Goal: Navigation & Orientation: Find specific page/section

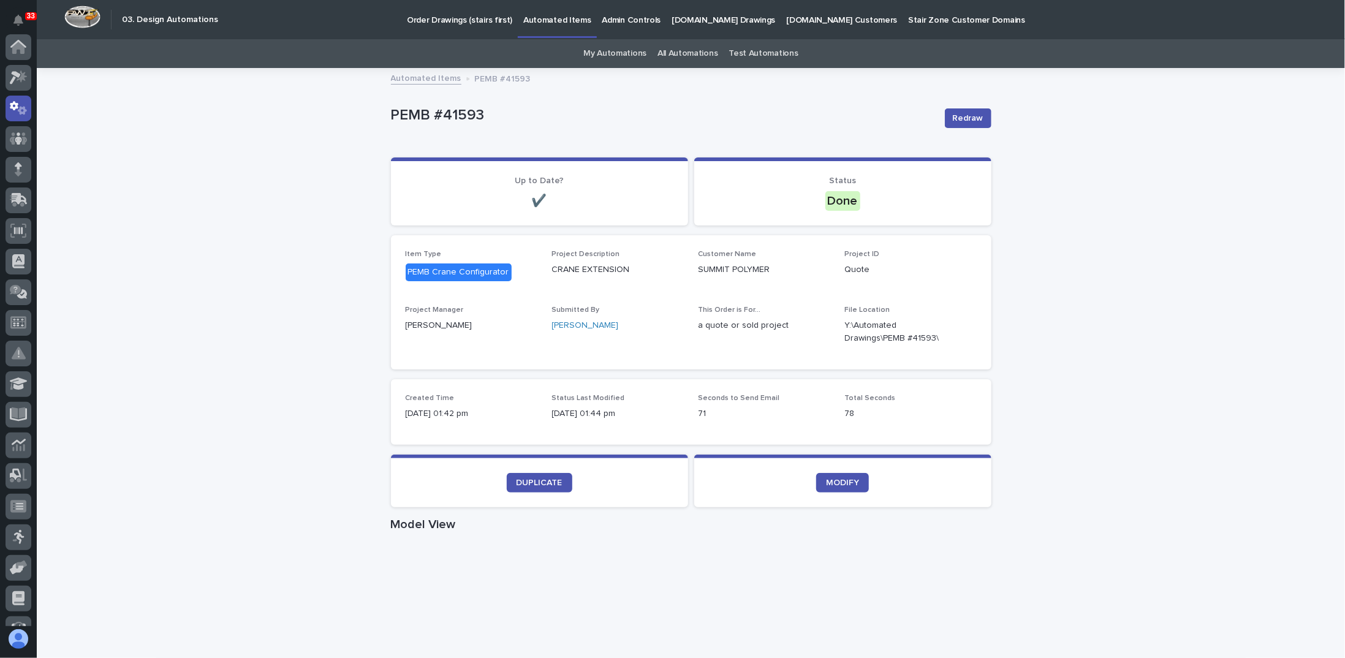
scroll to position [61, 0]
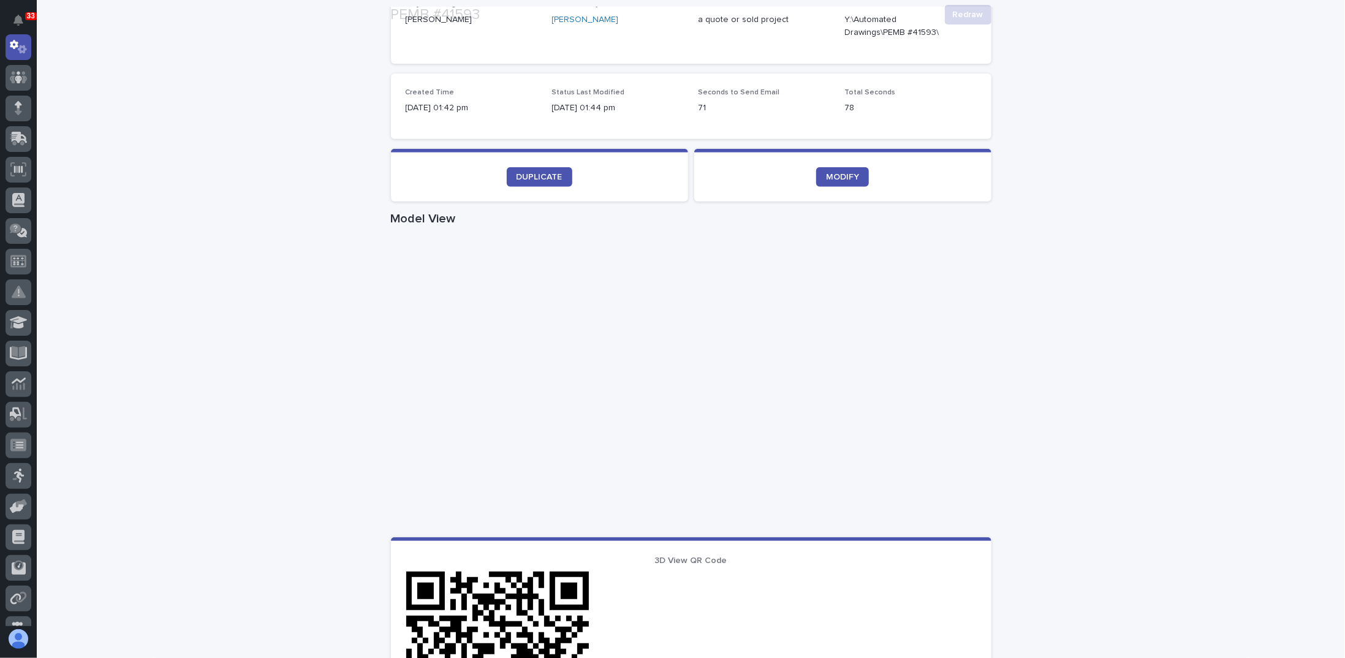
scroll to position [306, 0]
click at [251, 517] on div "Loading... Saving… Loading... Saving… PEMB #41593 Redraw PEMB #41593 Redraw Sor…" at bounding box center [691, 403] width 1308 height 1280
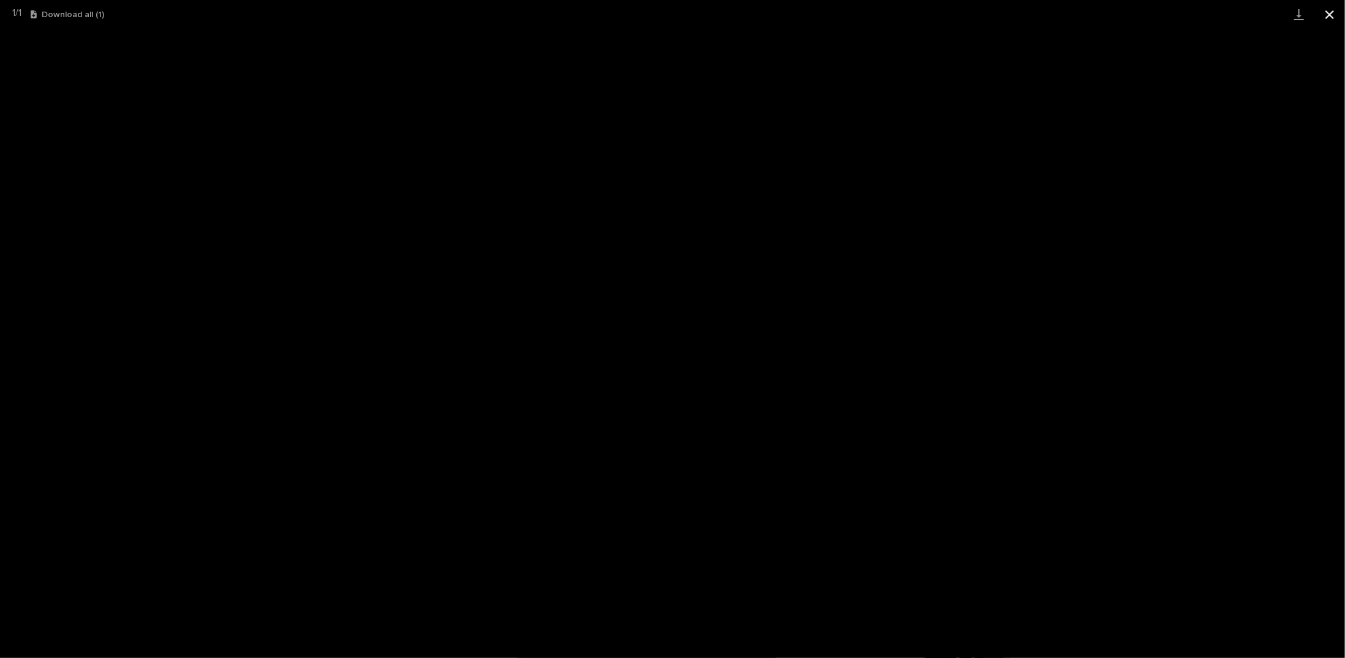
scroll to position [31, 0]
click at [1327, 13] on button "Close gallery" at bounding box center [1329, 14] width 31 height 29
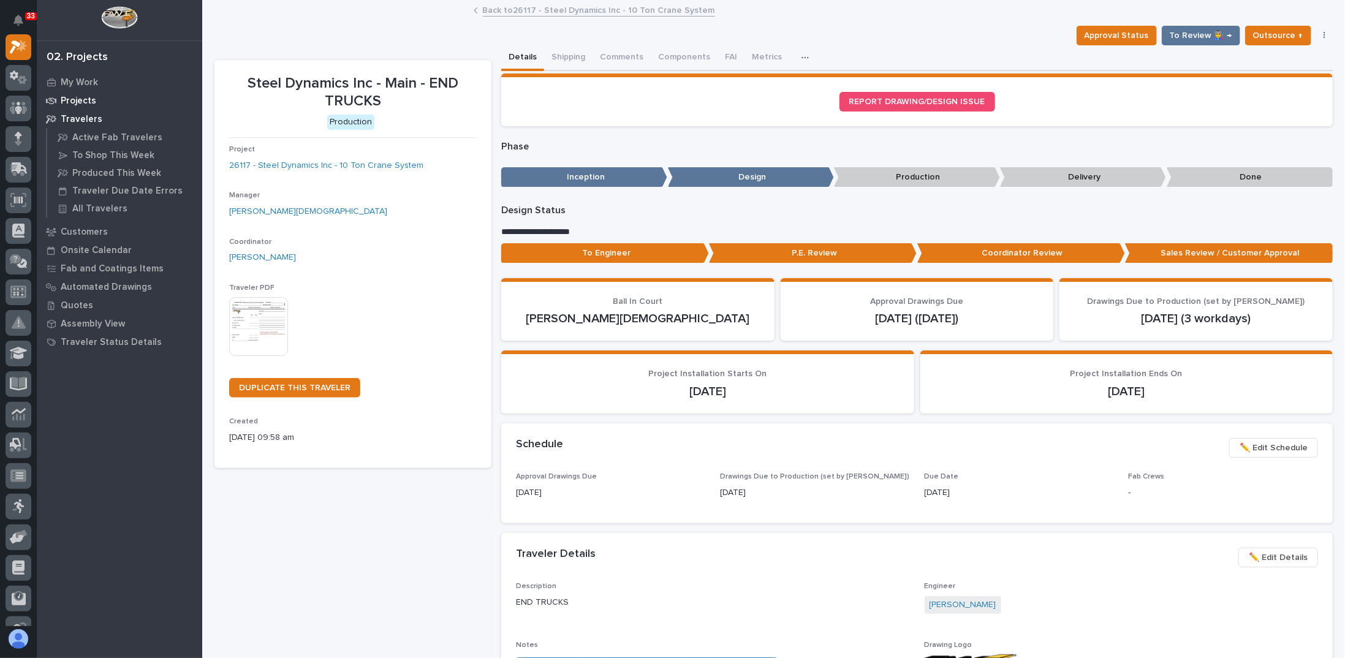
click at [80, 99] on p "Projects" at bounding box center [79, 101] width 36 height 11
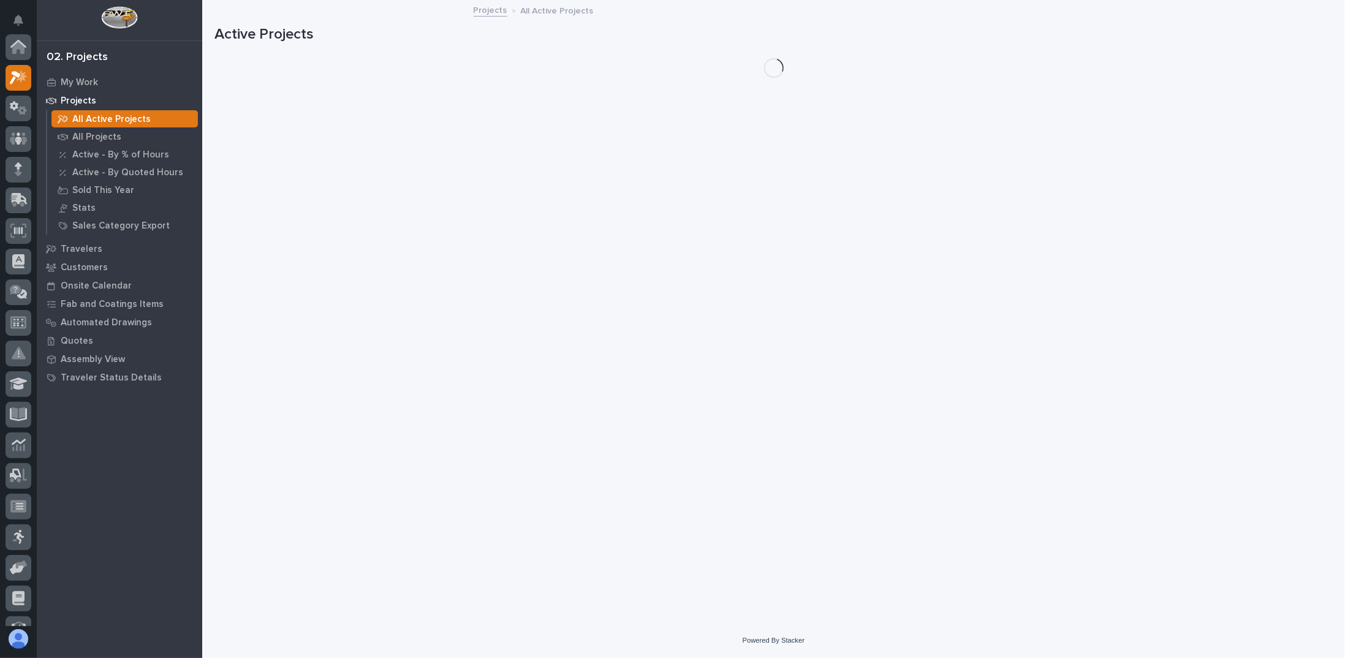
scroll to position [31, 0]
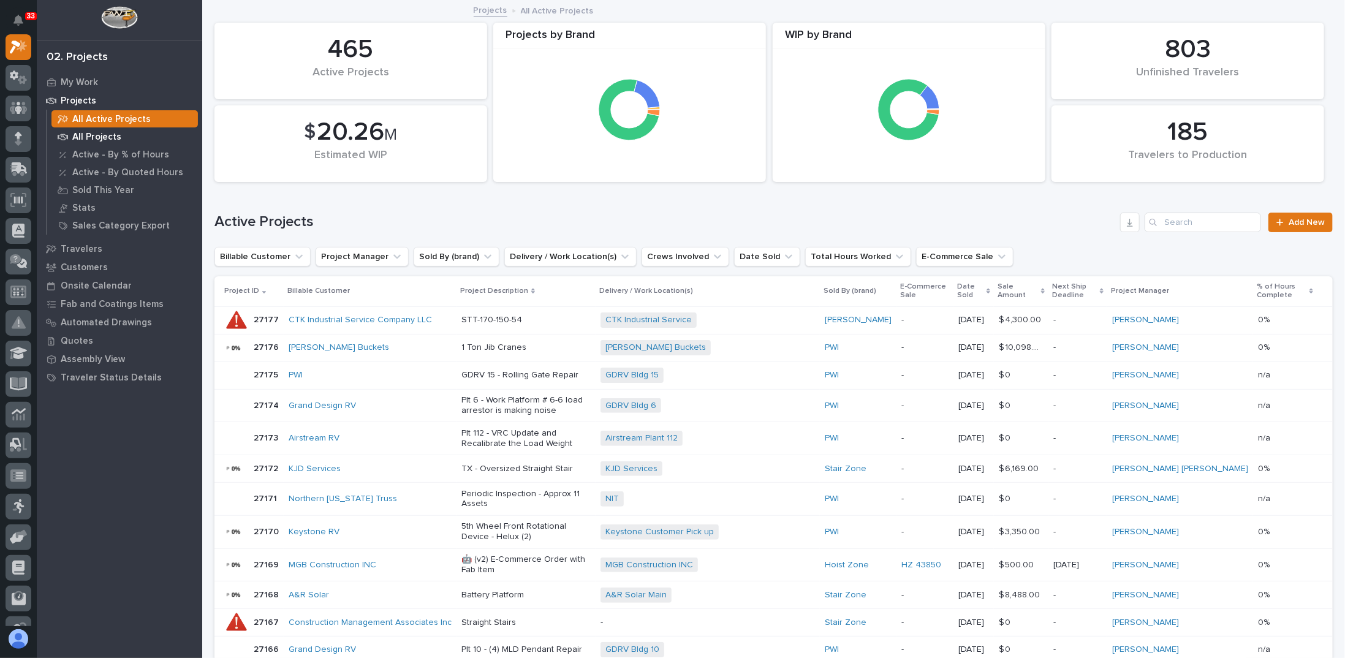
click at [106, 133] on p "All Projects" at bounding box center [96, 137] width 49 height 11
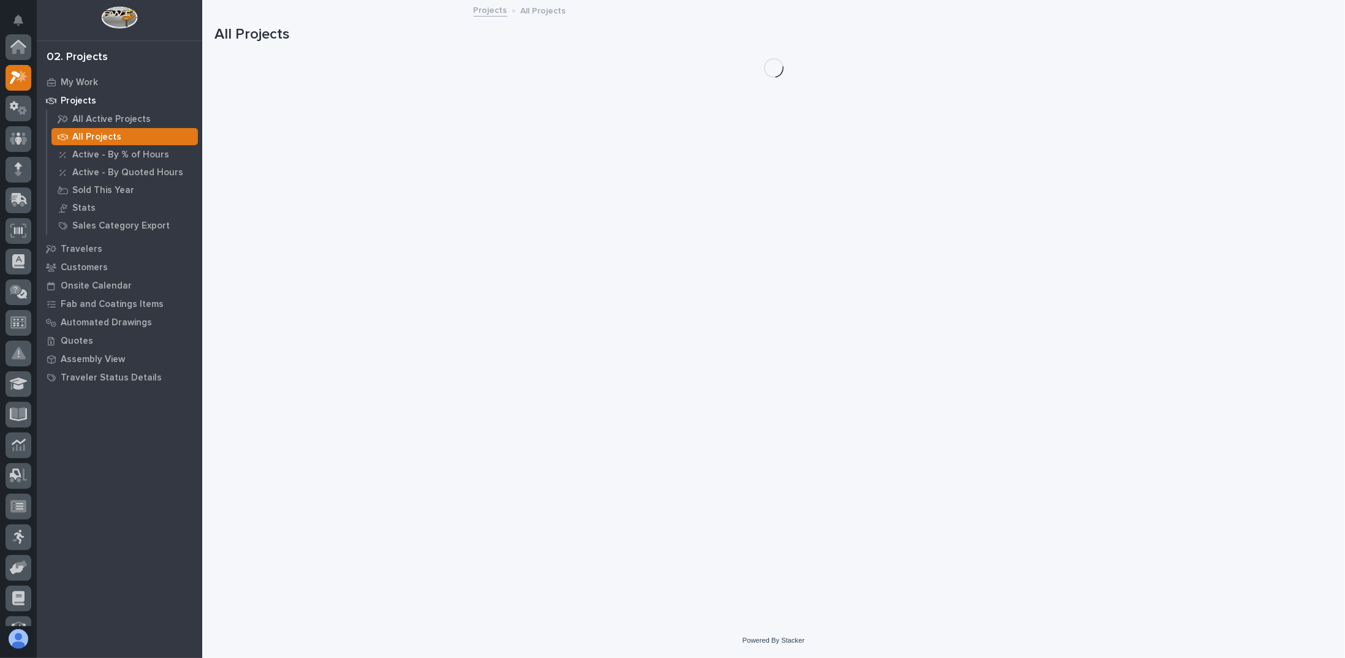
scroll to position [31, 0]
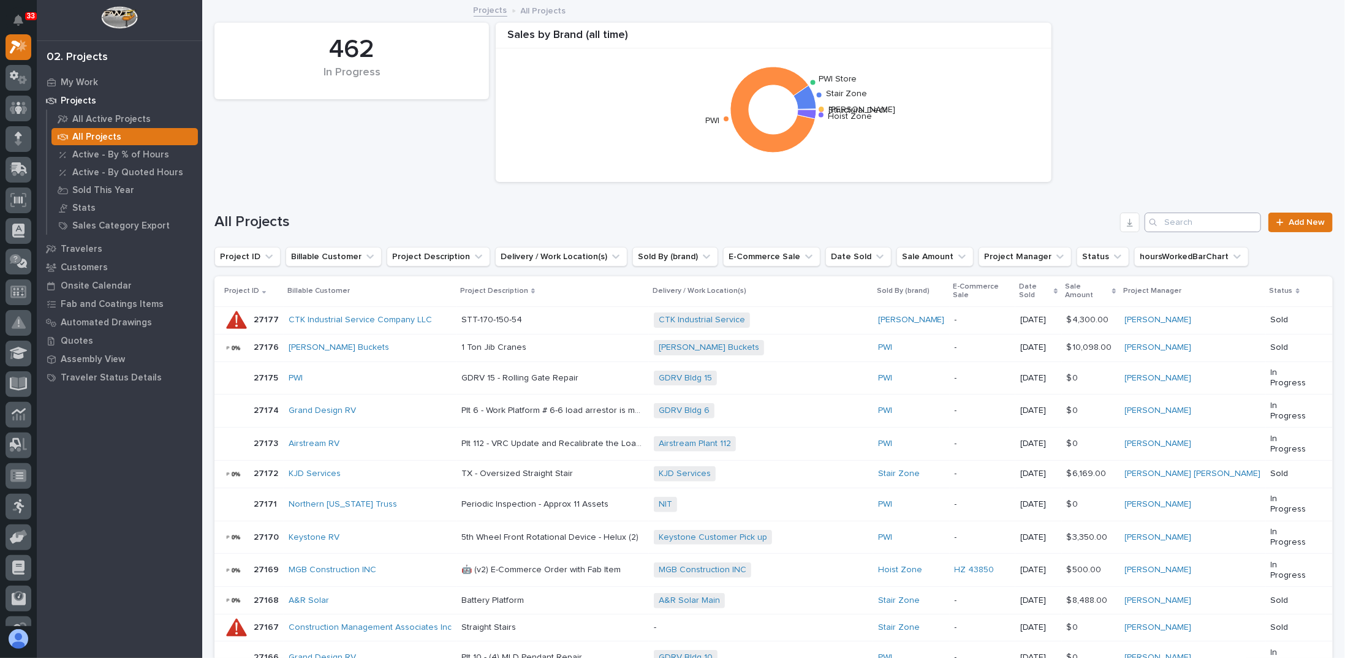
click at [1195, 208] on div "All Projects Add New" at bounding box center [773, 217] width 1118 height 59
click at [1191, 217] on input "Search" at bounding box center [1202, 223] width 116 height 20
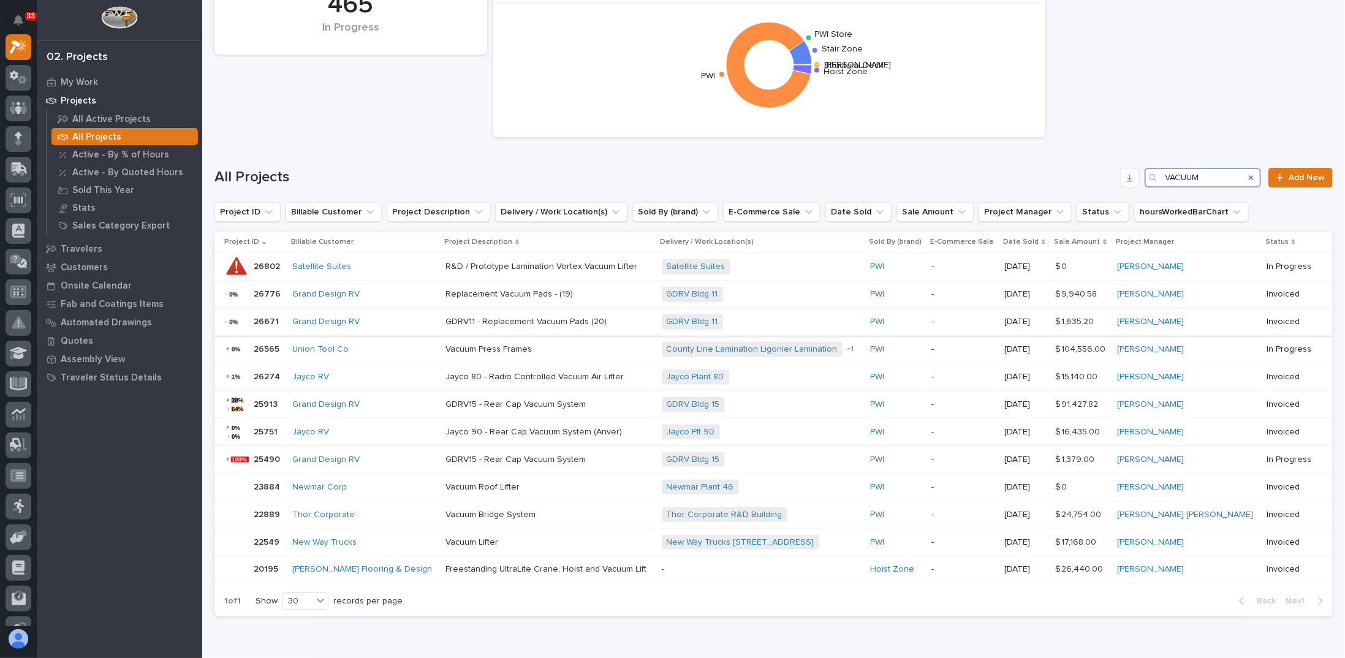
scroll to position [61, 0]
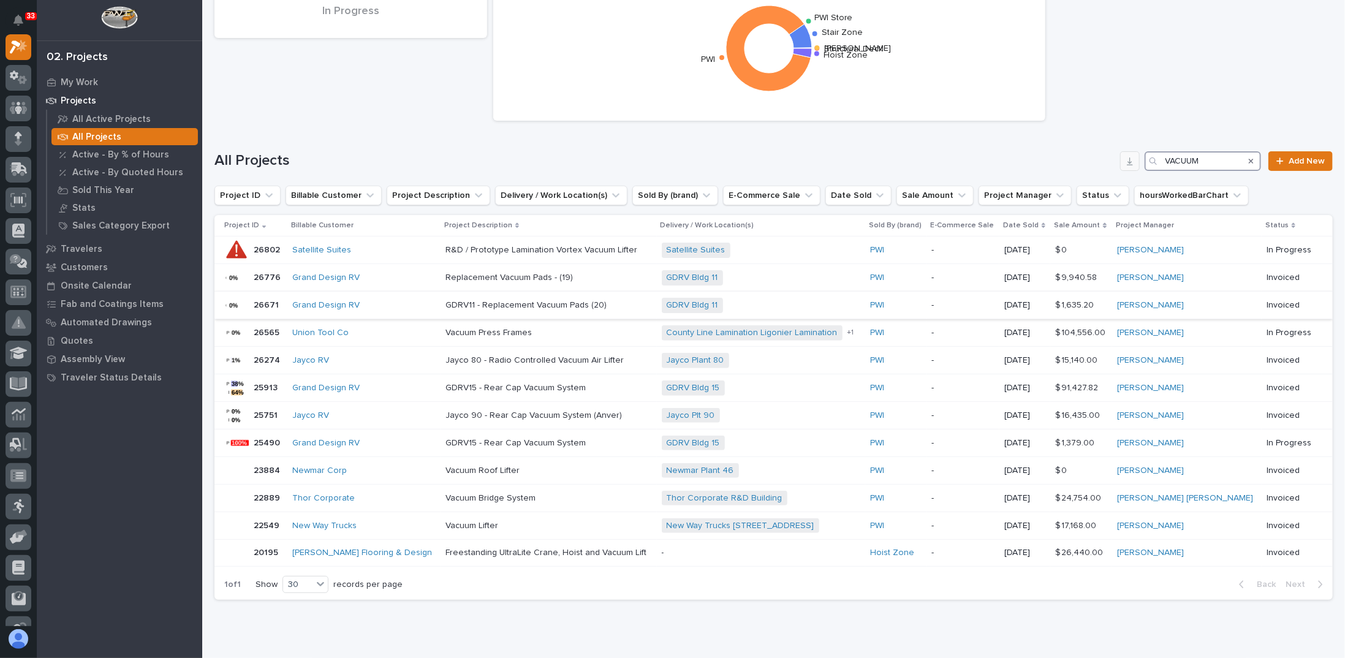
type input "VACUUM"
click at [1126, 164] on icon "button" at bounding box center [1130, 161] width 10 height 10
click at [448, 249] on p "R&D / Prototype Lamination Vortex Vacuum Lifter" at bounding box center [542, 249] width 194 height 13
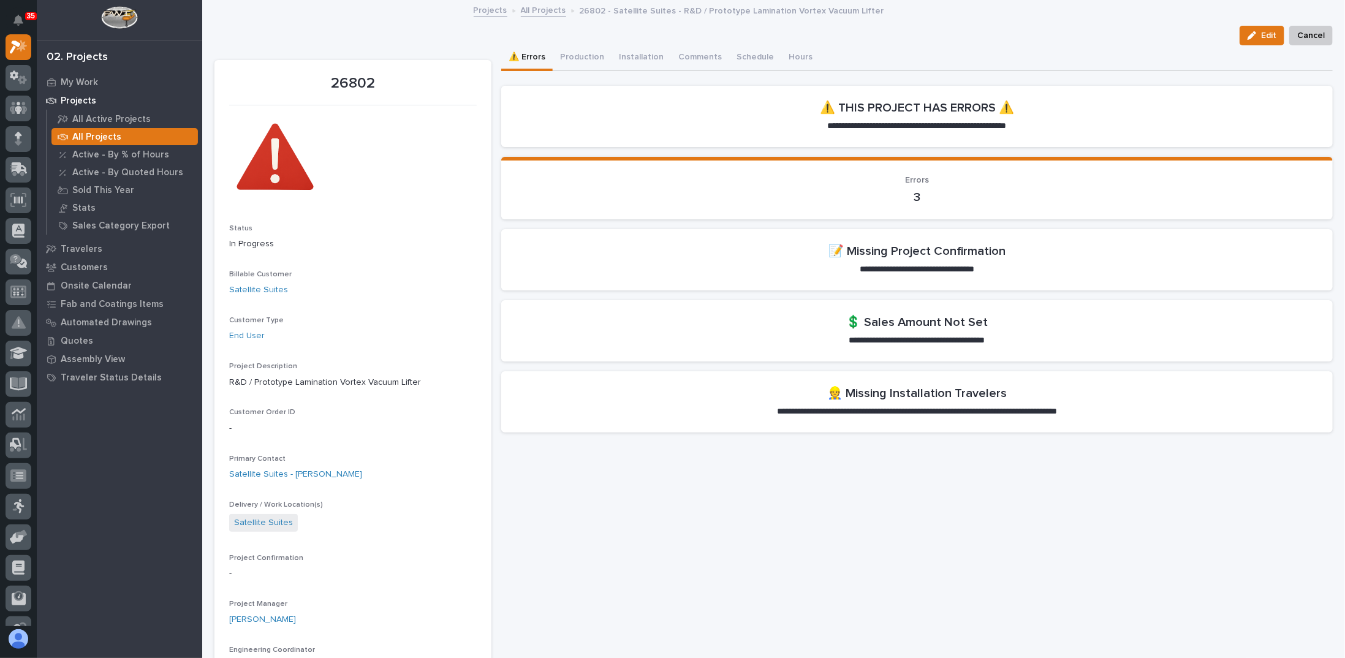
click at [386, 302] on div "Billable Customer Satellite Suites" at bounding box center [352, 288] width 247 height 36
click at [583, 55] on button "Production" at bounding box center [582, 58] width 59 height 26
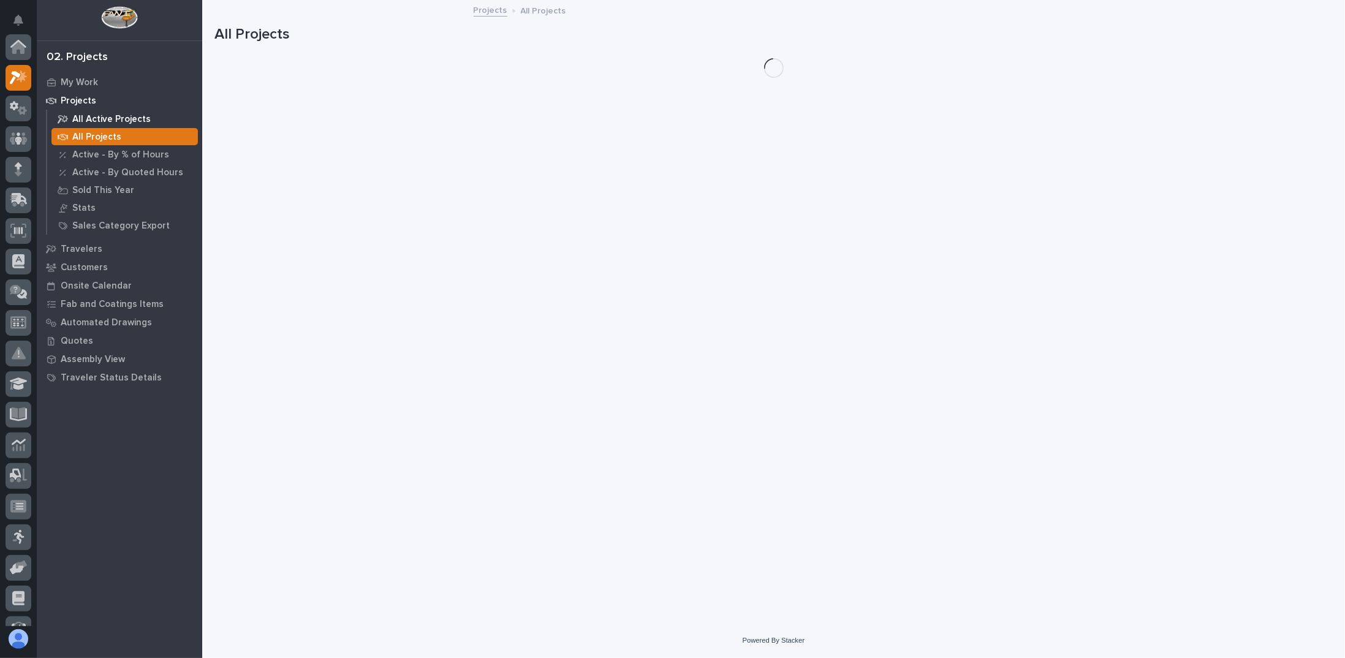
scroll to position [31, 0]
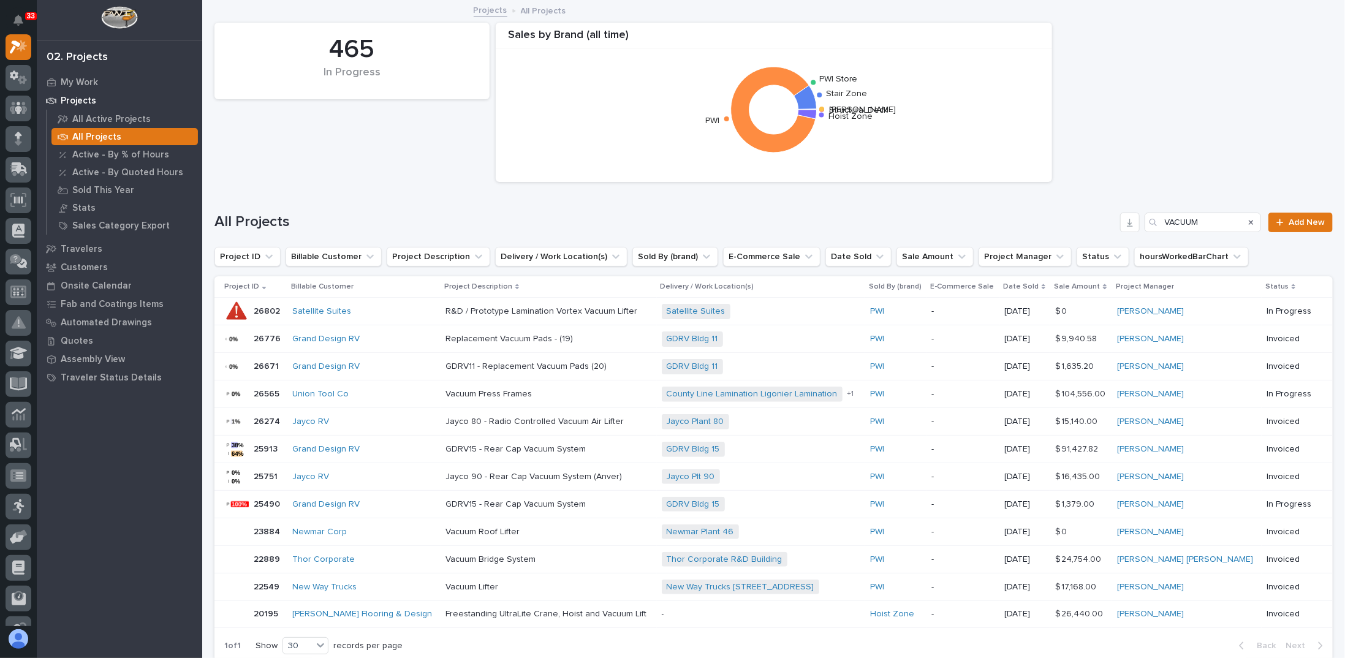
click at [373, 309] on div "Satellite Suites" at bounding box center [363, 311] width 143 height 10
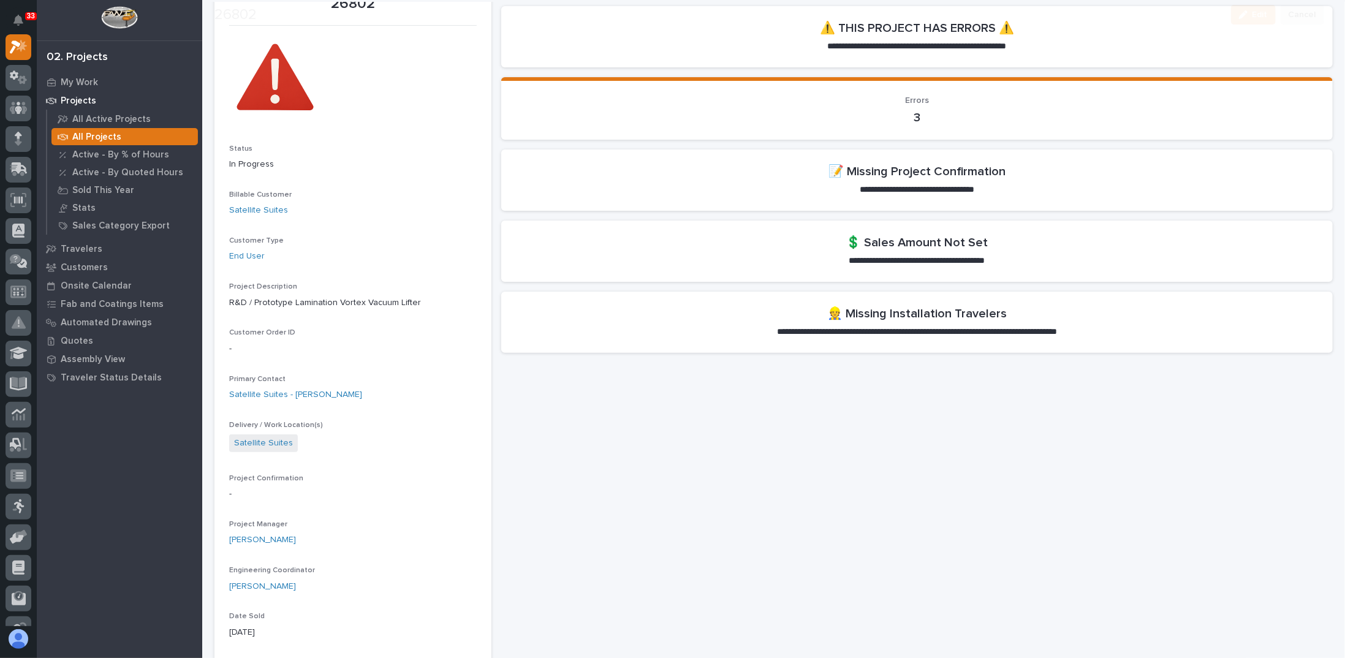
scroll to position [306, 0]
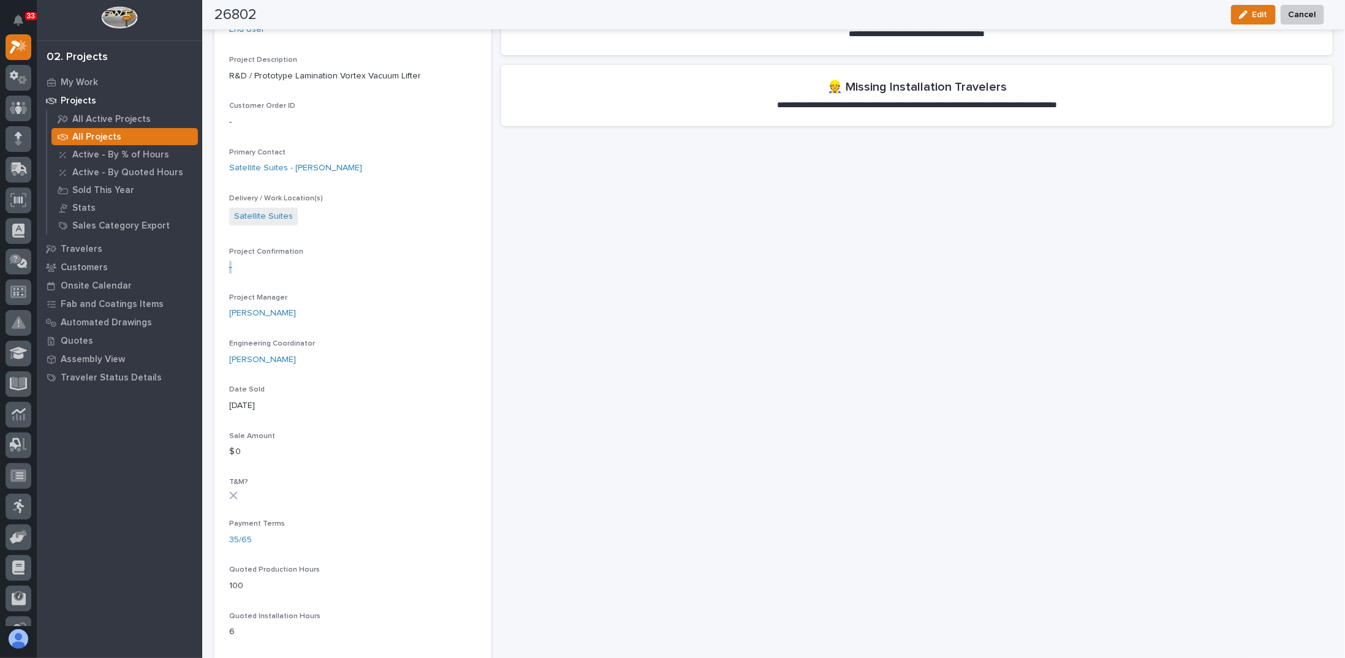
drag, startPoint x: 228, startPoint y: 267, endPoint x: 240, endPoint y: 267, distance: 11.6
click at [240, 267] on section "26802 Status In Progress Billable Customer Satellite Suites Customer Type End U…" at bounding box center [352, 506] width 277 height 1505
click at [275, 280] on div "Project Confirmation -" at bounding box center [352, 265] width 247 height 36
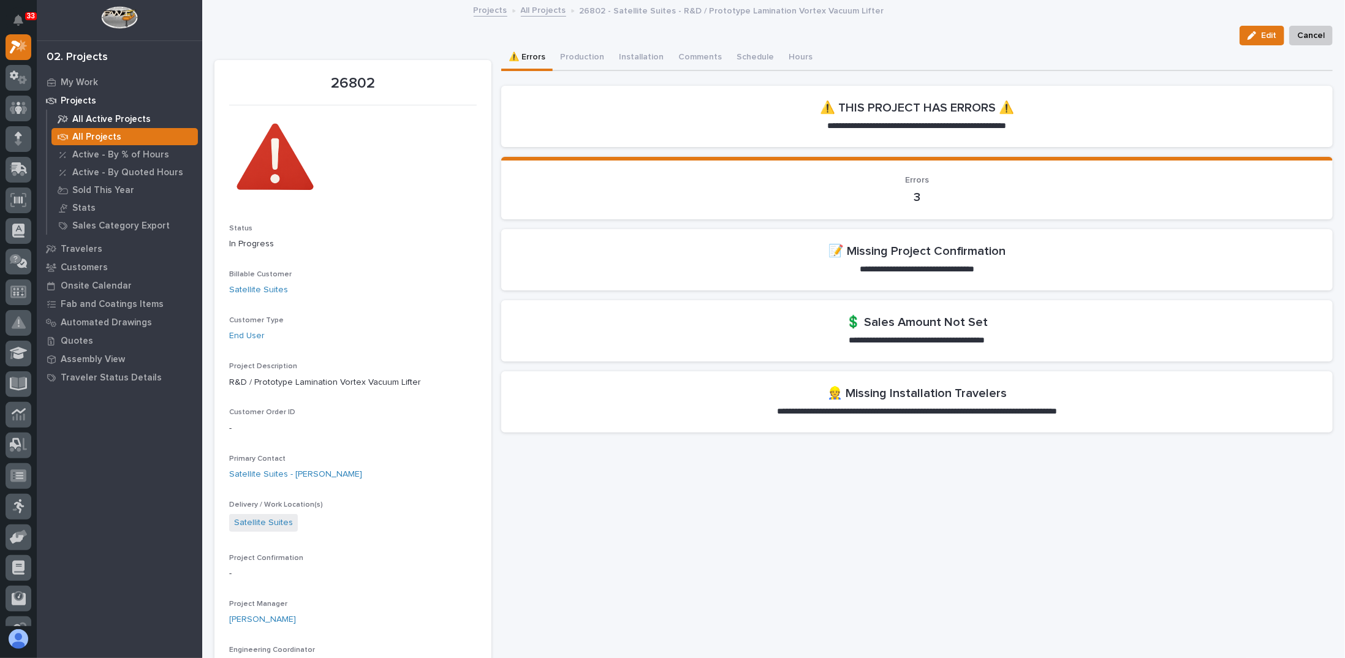
click at [94, 121] on p "All Active Projects" at bounding box center [111, 119] width 78 height 11
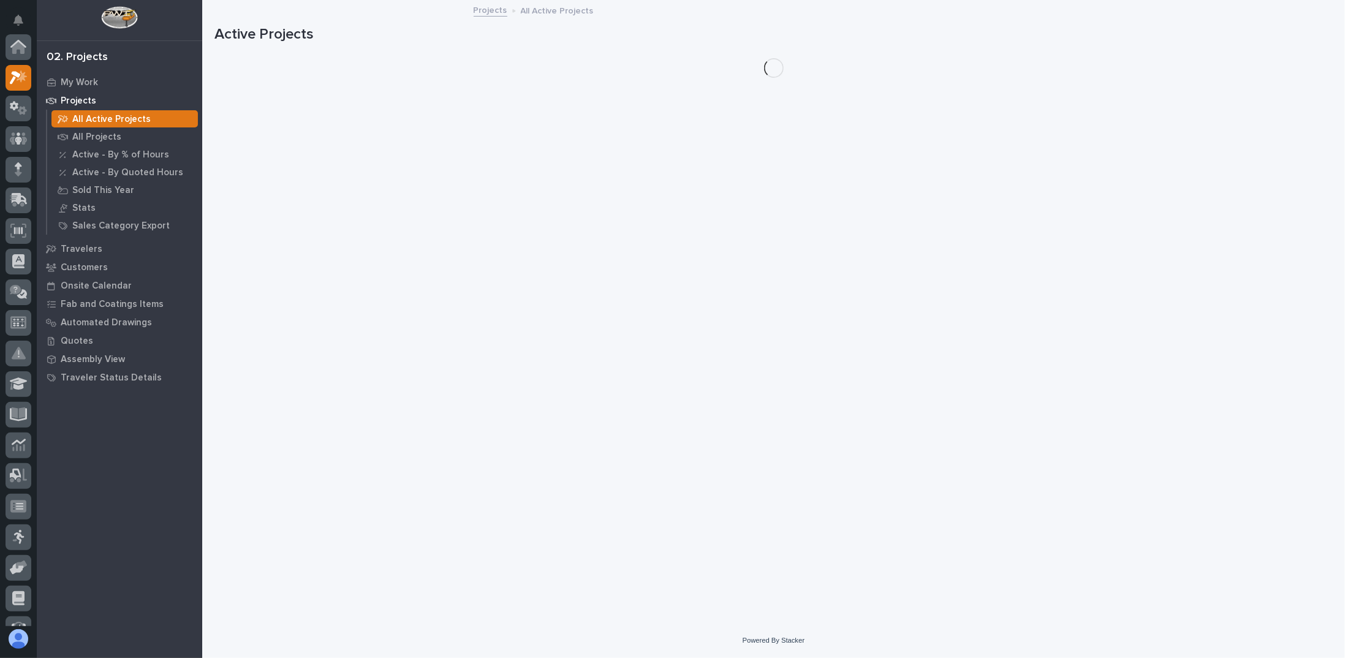
scroll to position [31, 0]
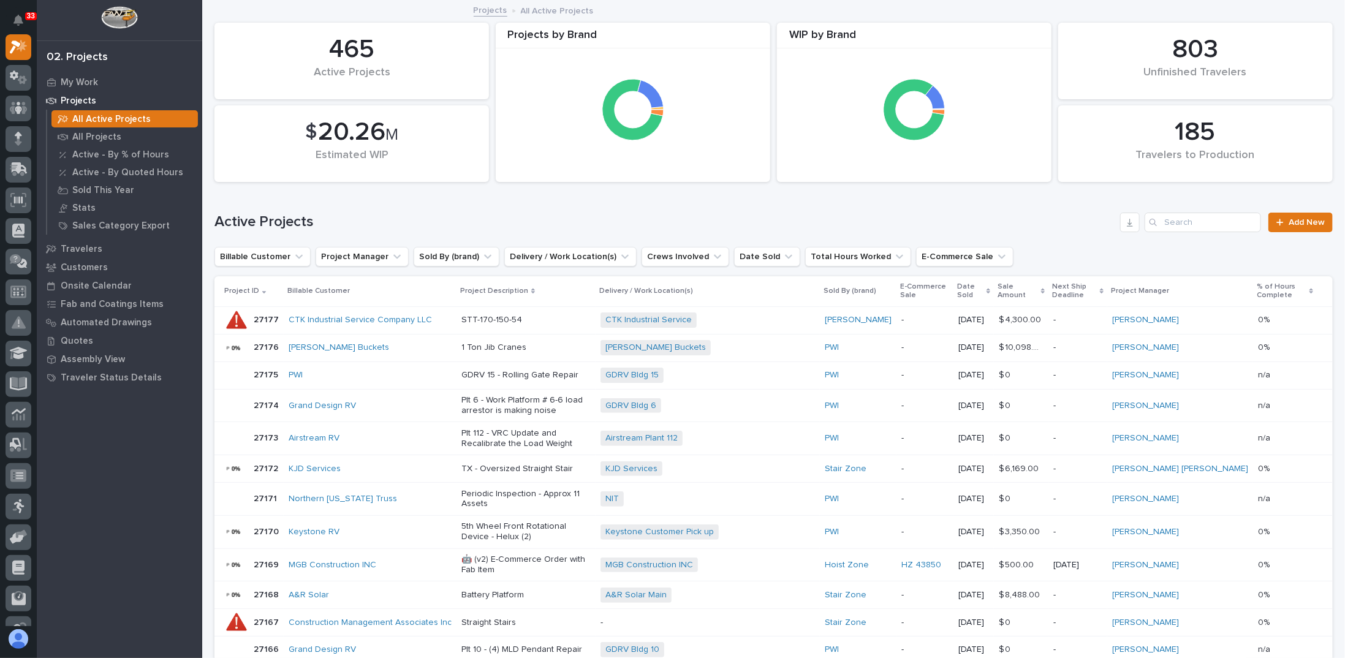
click at [1190, 235] on div "Active Projects Add New" at bounding box center [773, 217] width 1118 height 59
click at [1195, 223] on input "Search" at bounding box center [1202, 223] width 116 height 20
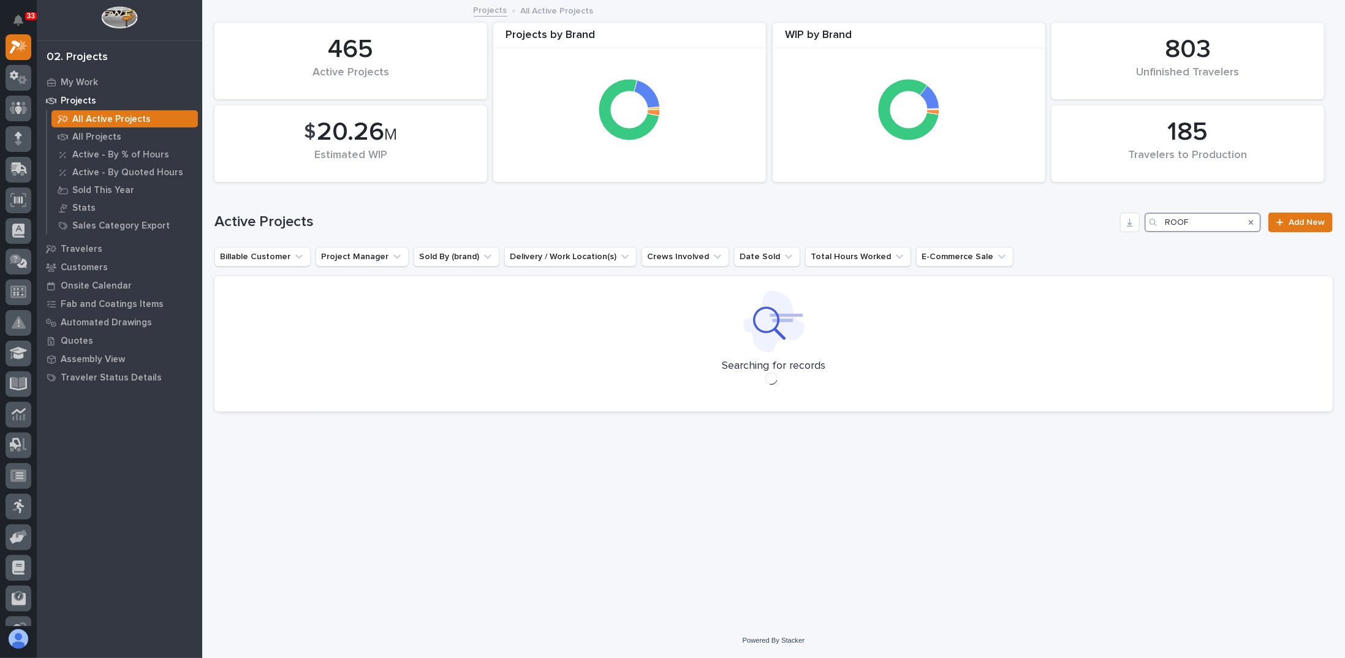
click at [1168, 222] on input "ROOF" at bounding box center [1202, 223] width 116 height 20
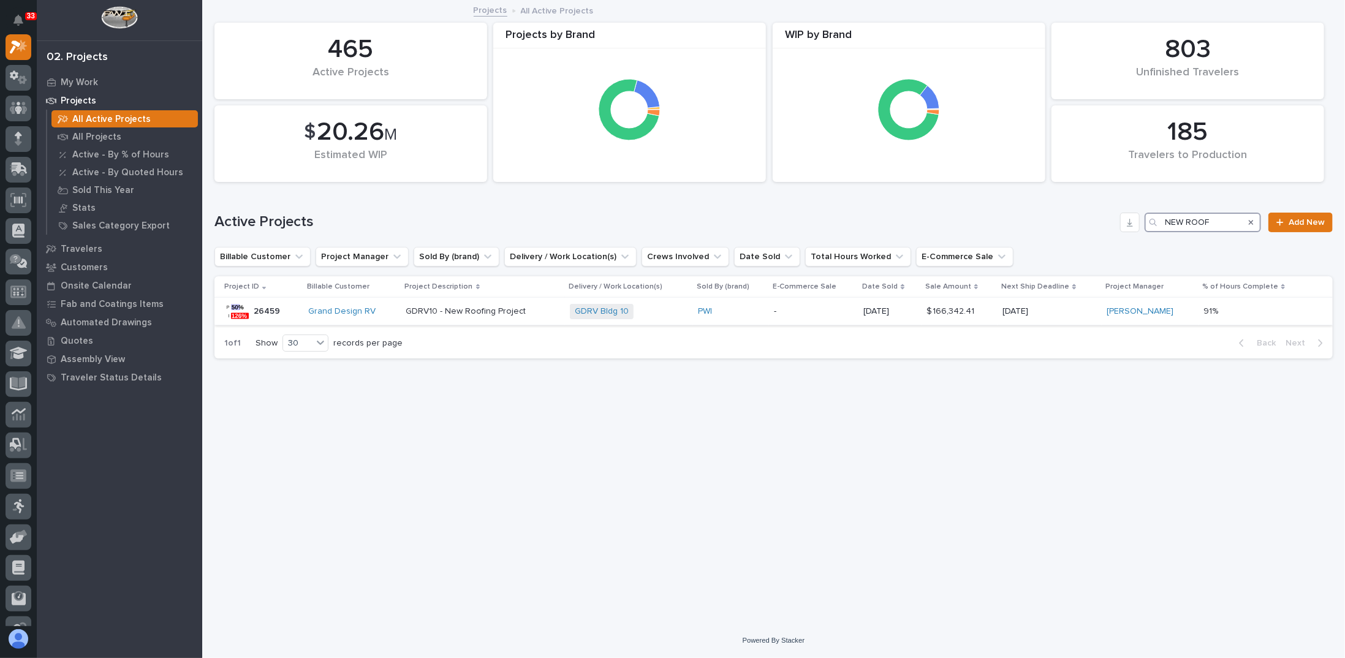
type input "NEW ROOF"
click at [522, 316] on div "GDRV10 - New Roofing Project" at bounding box center [483, 311] width 154 height 20
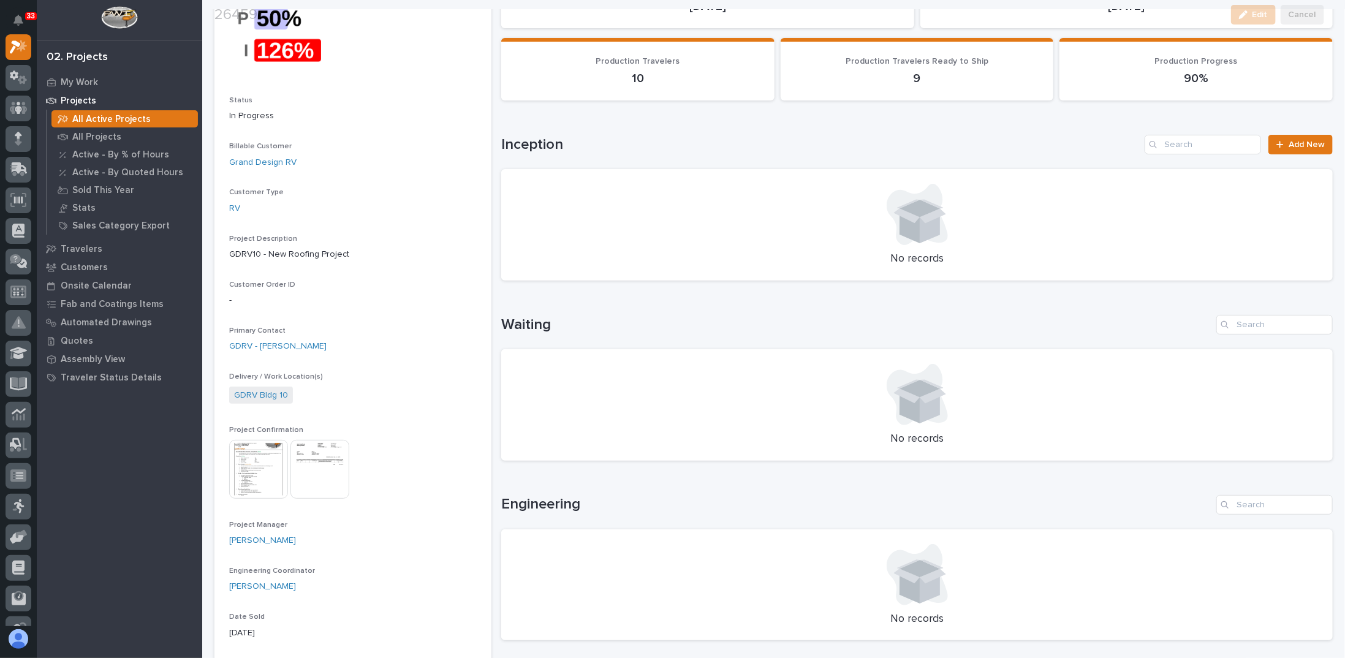
scroll to position [123, 0]
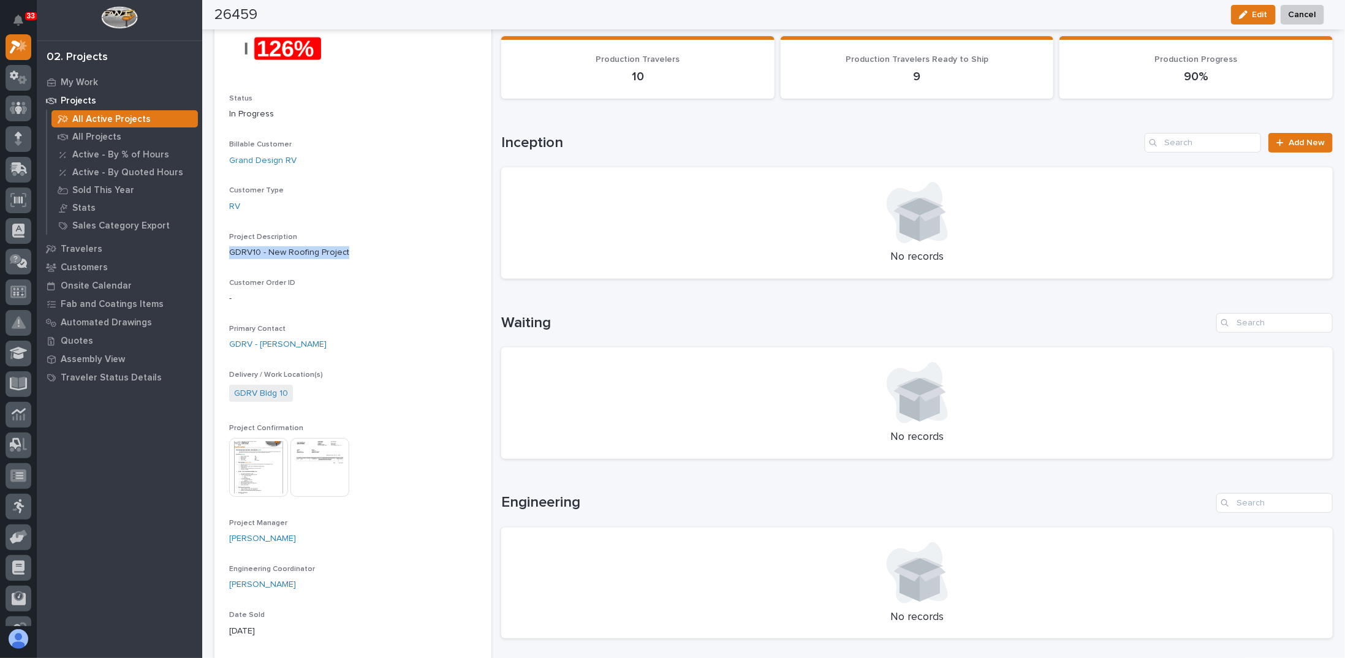
drag, startPoint x: 229, startPoint y: 251, endPoint x: 348, endPoint y: 260, distance: 119.2
click at [348, 260] on div "Project Description GDRV10 - New Roofing Project" at bounding box center [352, 251] width 247 height 36
copy p "GDRV10 - New Roofing Project"
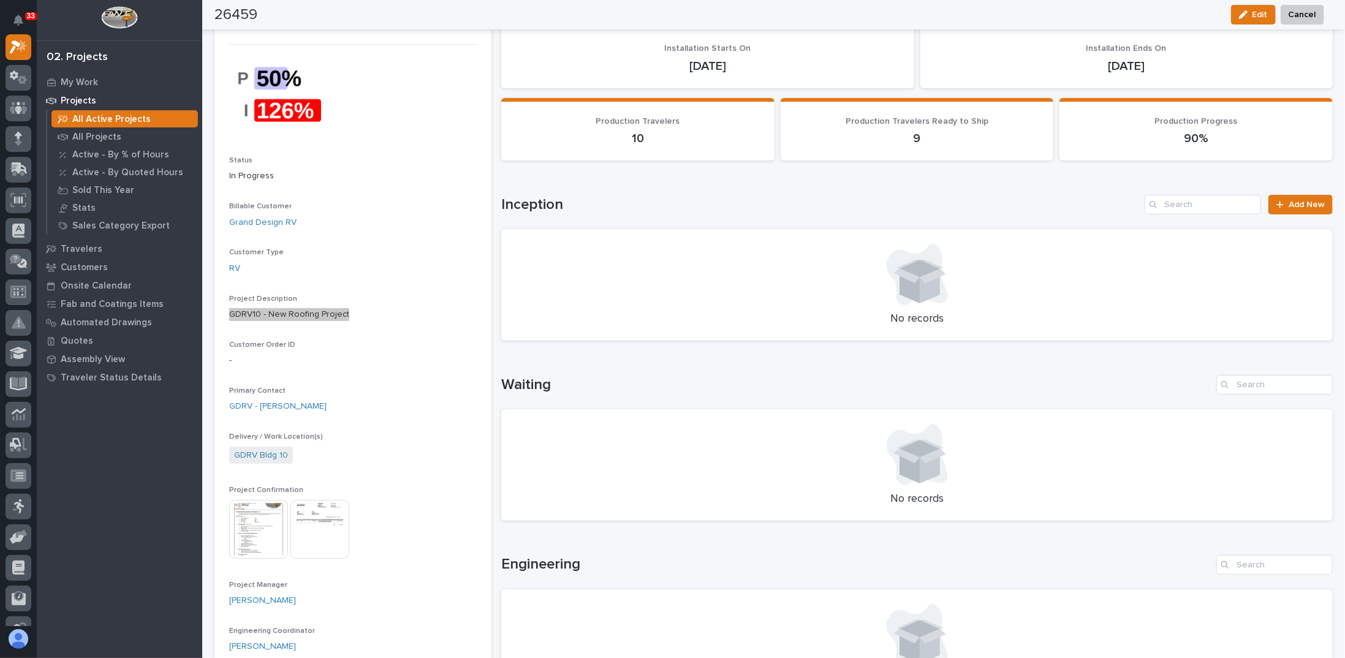
scroll to position [0, 0]
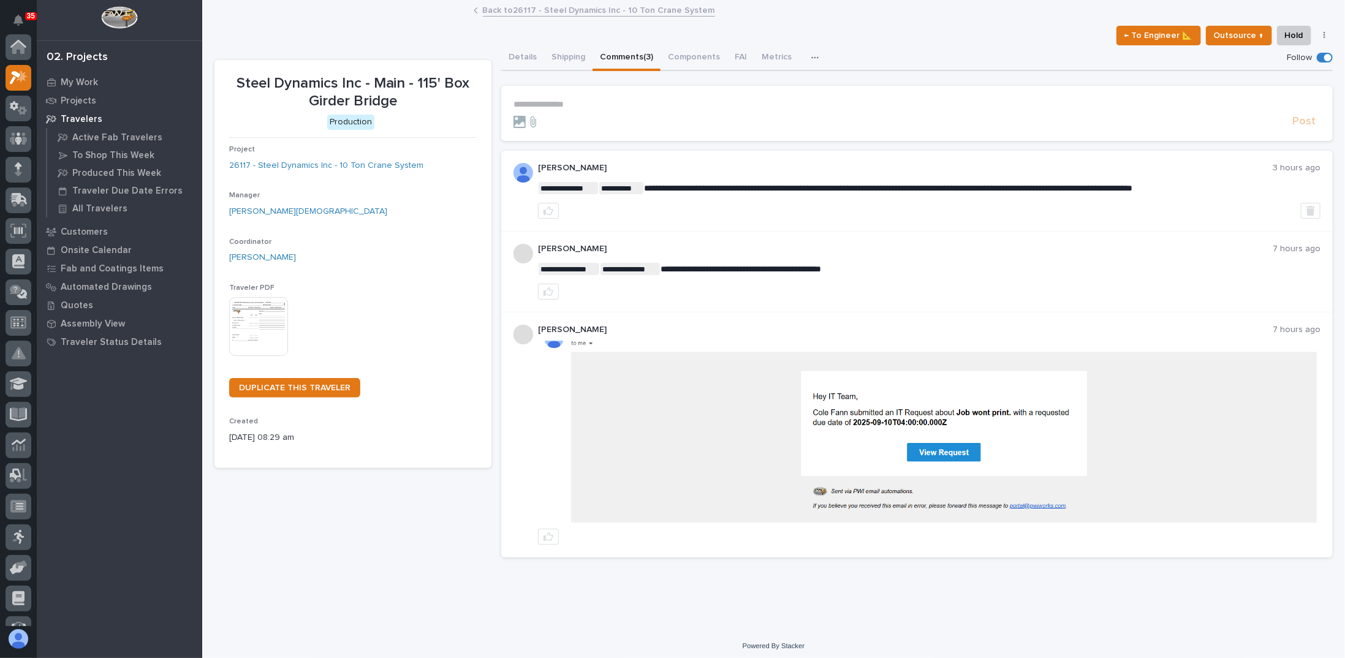
scroll to position [31, 0]
